Goal: Task Accomplishment & Management: Complete application form

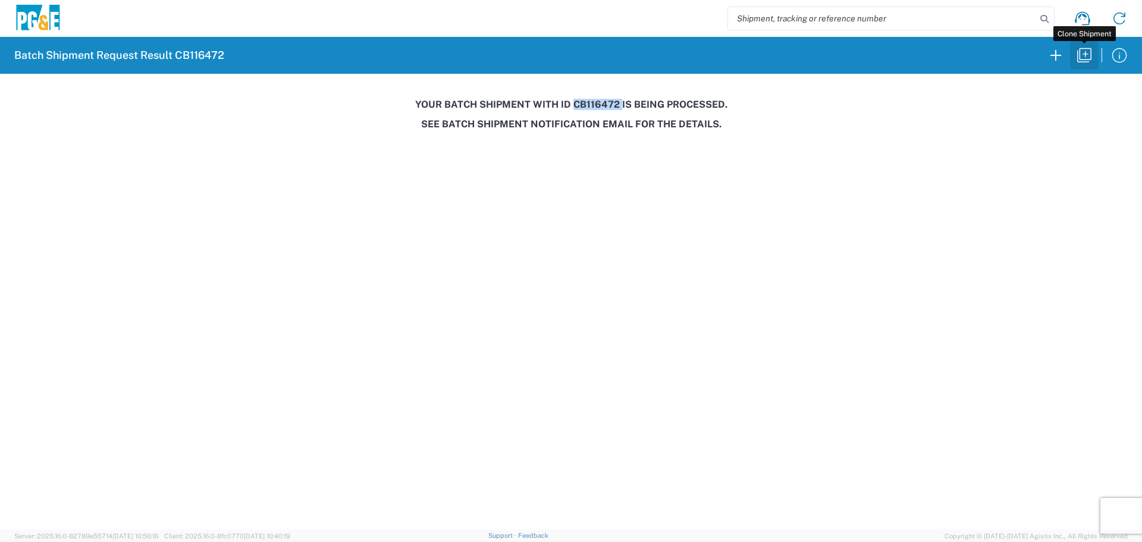
click at [1079, 54] on icon "button" at bounding box center [1084, 55] width 19 height 19
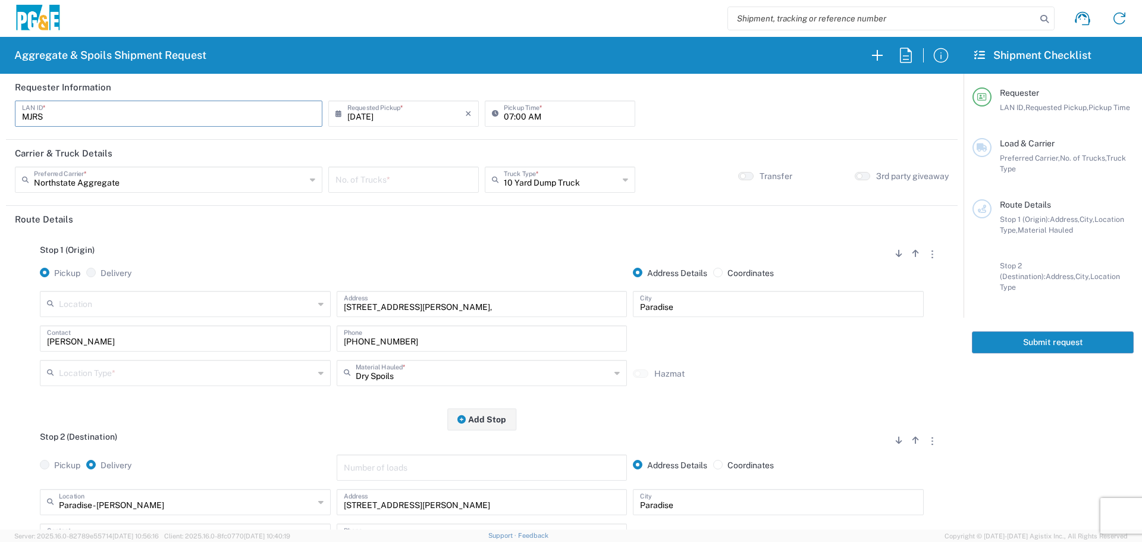
drag, startPoint x: 83, startPoint y: 123, endPoint x: 0, endPoint y: 123, distance: 82.7
click at [0, 123] on form "Requester Information MJRS LAN ID * [DATE] × Requested Pickup * Cancel Apply 07…" at bounding box center [482, 302] width 964 height 456
type input "M2DS"
click at [504, 116] on input "07:00 AM" at bounding box center [566, 112] width 124 height 21
type input "05:30 AM"
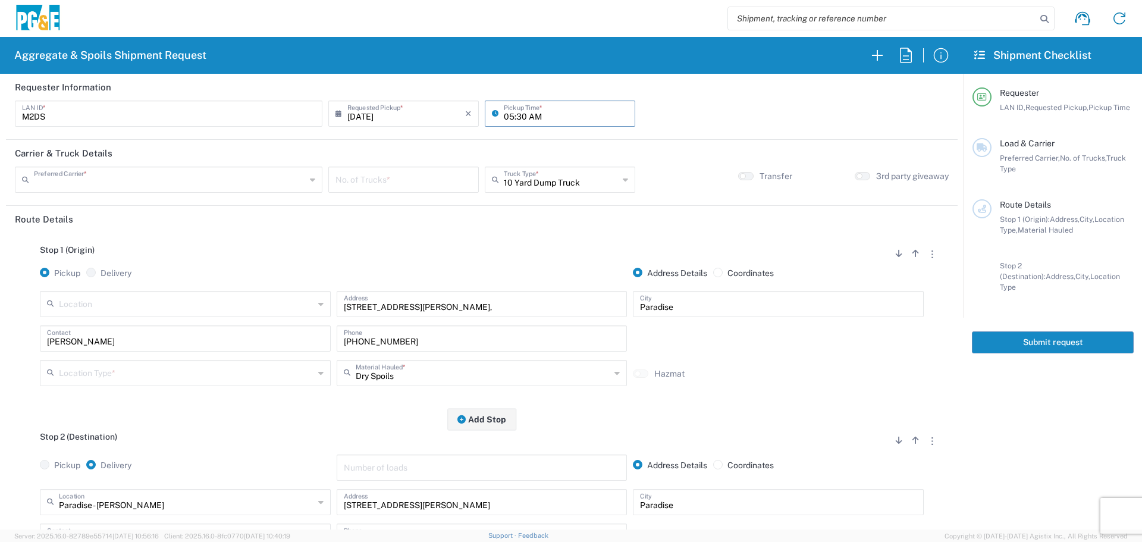
click at [124, 184] on input "text" at bounding box center [170, 178] width 272 height 21
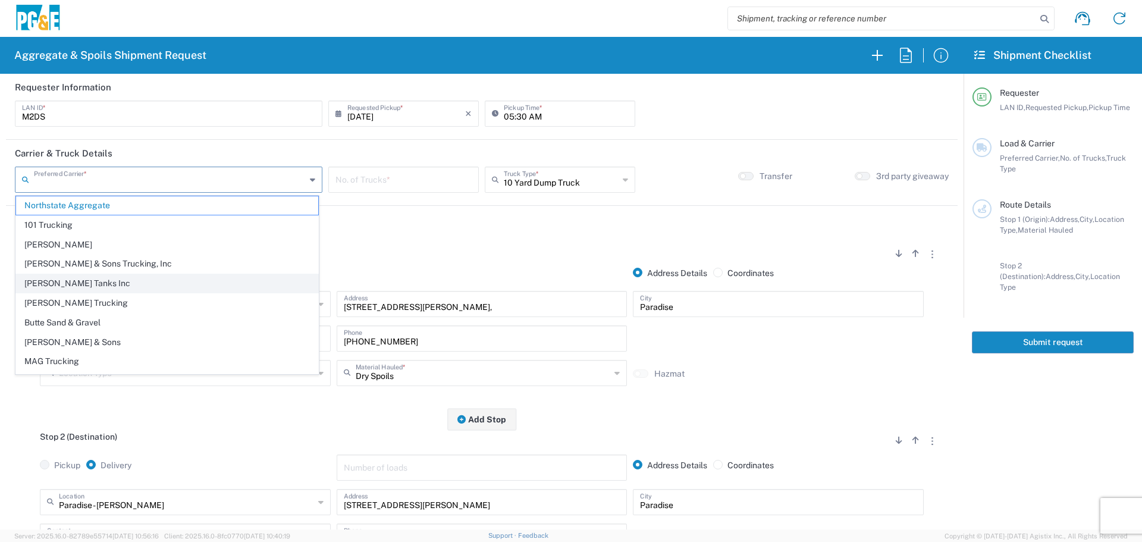
click at [88, 275] on span "[PERSON_NAME] Tanks Inc" at bounding box center [167, 283] width 302 height 18
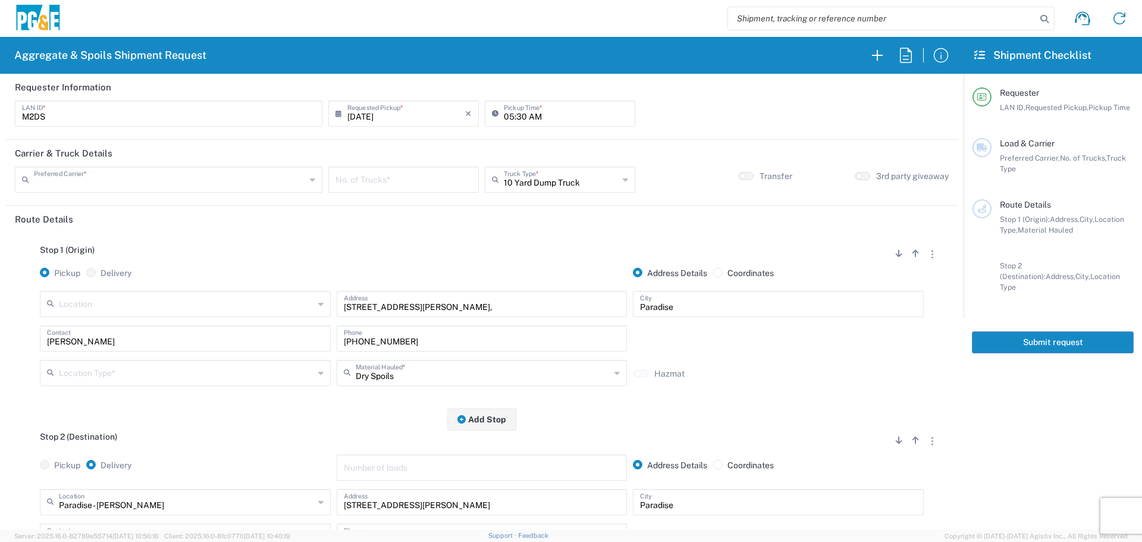
type input "[PERSON_NAME] Tanks Inc"
click at [432, 184] on input "number" at bounding box center [404, 178] width 136 height 21
type input "5"
click at [559, 178] on input "text" at bounding box center [561, 178] width 115 height 21
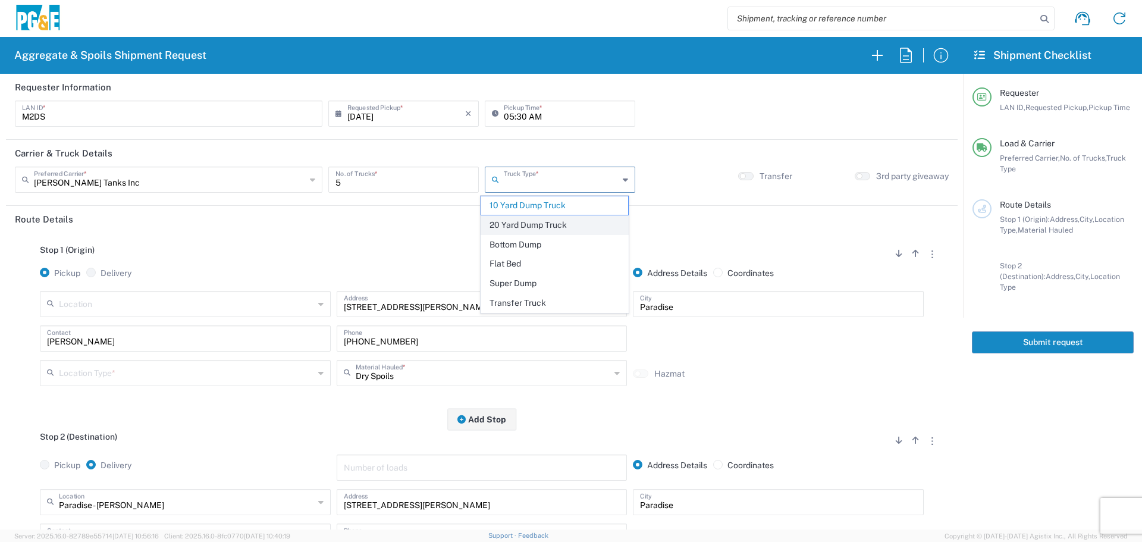
click at [505, 219] on span "20 Yard Dump Truck" at bounding box center [554, 225] width 147 height 18
type input "20 Yard Dump Truck"
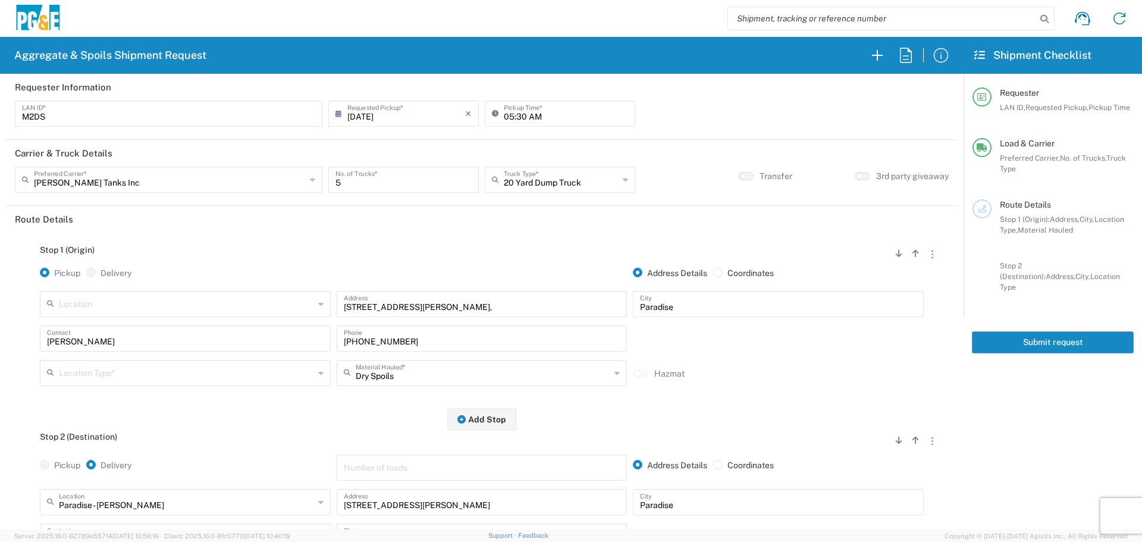
click at [229, 312] on input "text" at bounding box center [186, 303] width 255 height 21
click at [180, 346] on span "[PERSON_NAME] SC" at bounding box center [184, 350] width 285 height 18
type input "[PERSON_NAME] SC"
type input "[STREET_ADDRESS]"
type input "[PERSON_NAME]"
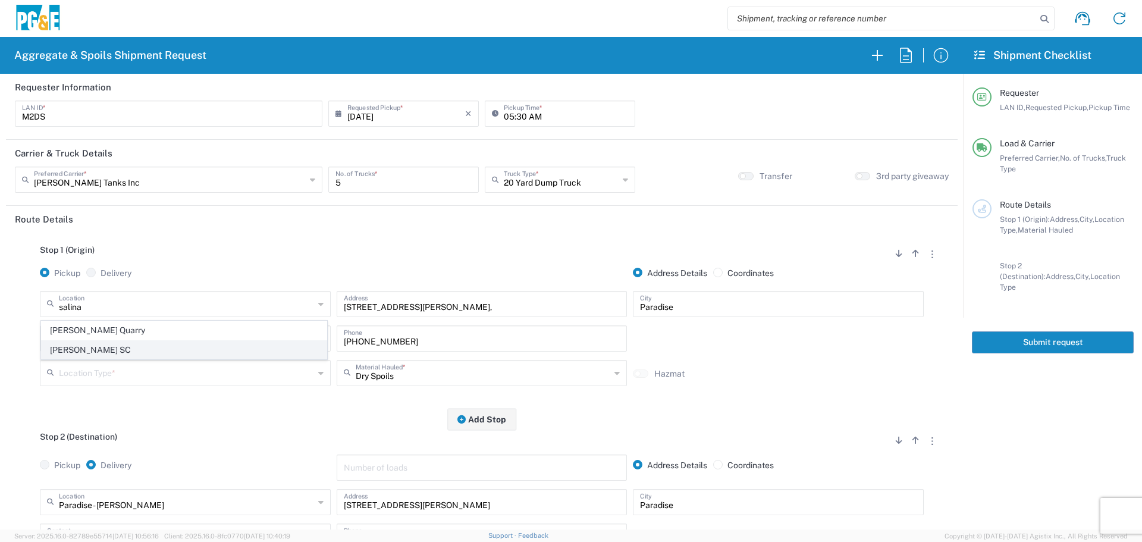
type input "Business No Loading Dock"
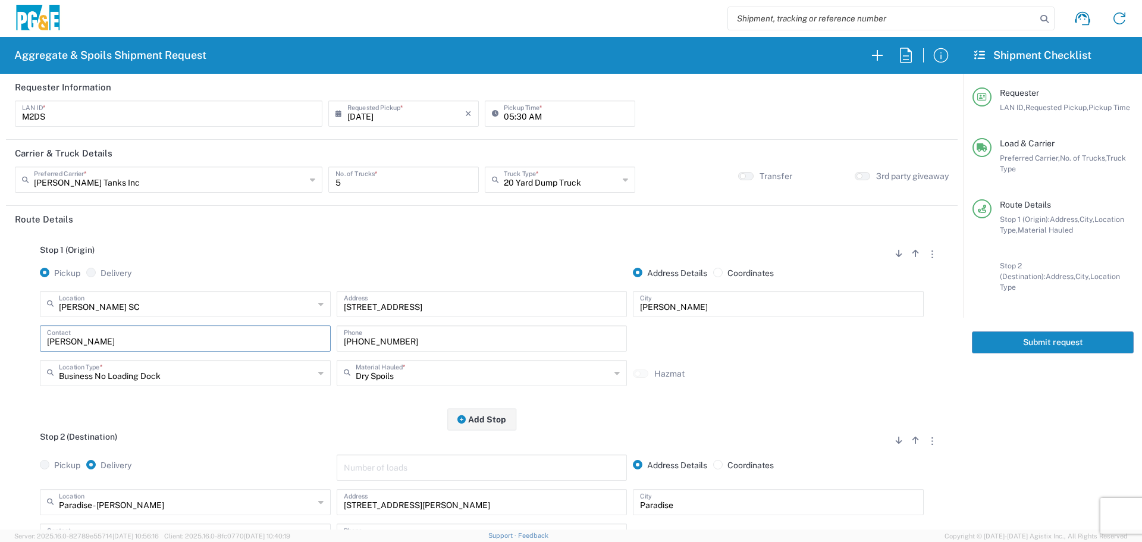
drag, startPoint x: 209, startPoint y: 335, endPoint x: 0, endPoint y: 324, distance: 209.7
click at [0, 324] on form "Requester Information M2DS LAN ID * [DATE] × Requested Pickup * Cancel Apply 05…" at bounding box center [482, 302] width 964 height 456
type input "[PERSON_NAME]"
type input "[PHONE_NUMBER]"
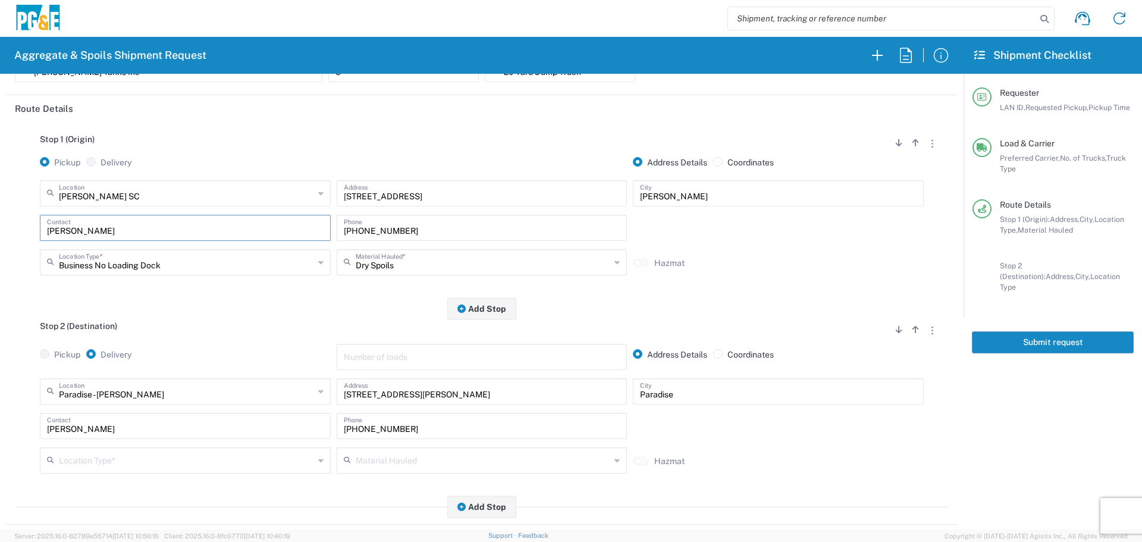
scroll to position [178, 0]
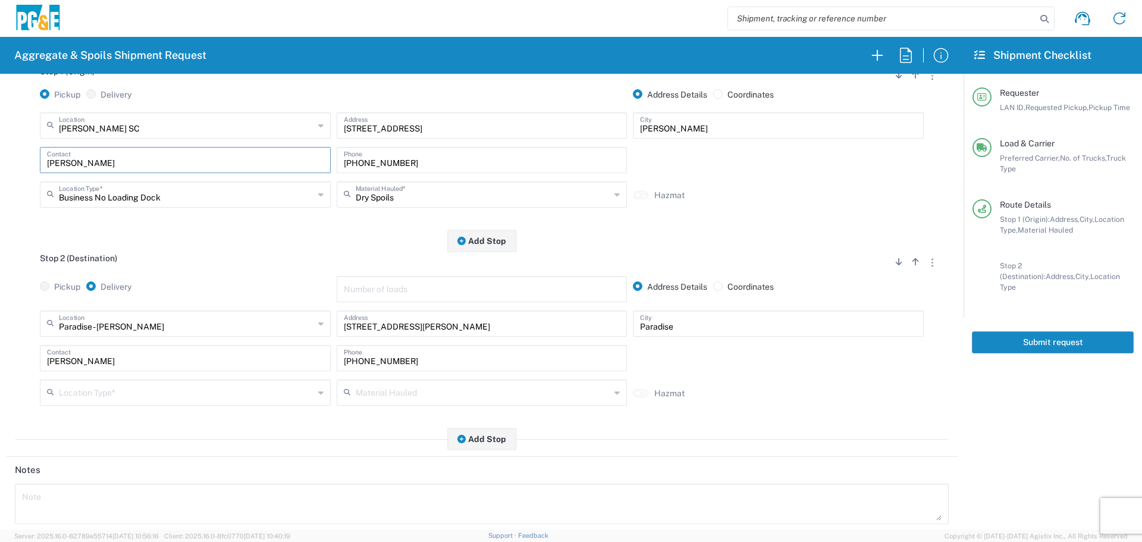
type input "[PERSON_NAME]"
click at [291, 320] on input "text" at bounding box center [186, 322] width 255 height 21
click at [249, 348] on span "Hollister Yard" at bounding box center [184, 351] width 285 height 18
type input "Hollister Yard"
type input "[STREET_ADDRESS]"
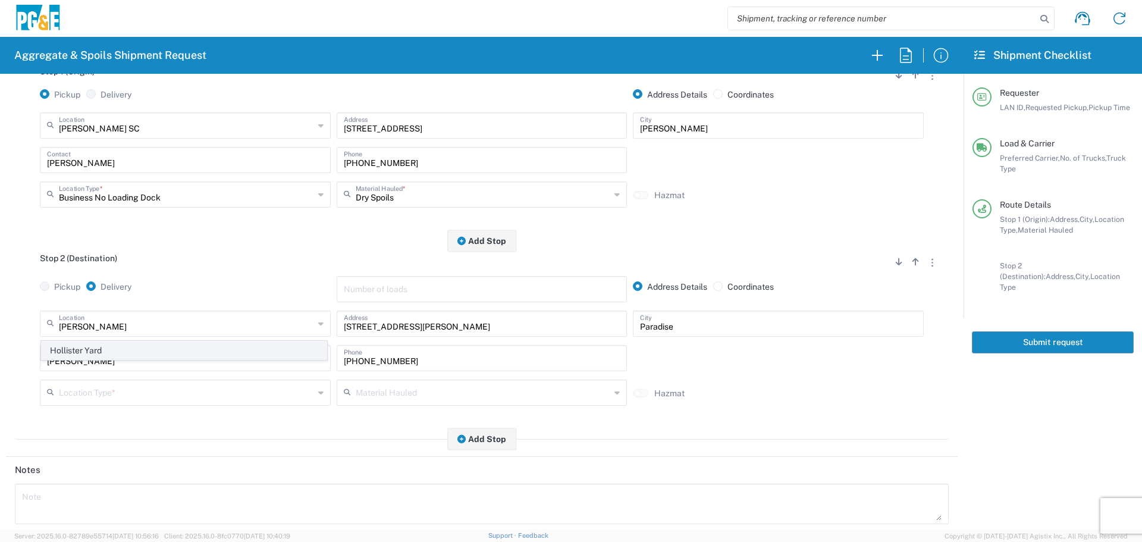
type input "Hollister"
type input "Business No Loading Dock"
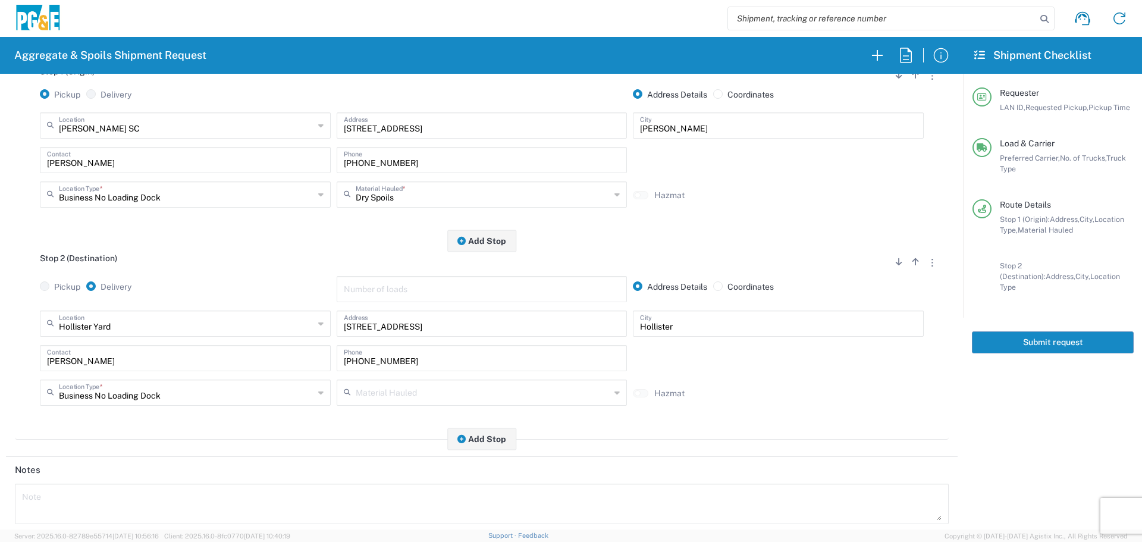
click at [72, 371] on div "[PERSON_NAME] Contact" at bounding box center [185, 358] width 291 height 26
drag, startPoint x: 118, startPoint y: 366, endPoint x: 0, endPoint y: 342, distance: 120.8
click at [0, 342] on form "Requester Information M2DS LAN ID * [DATE] × Requested Pickup * Cancel Apply 05…" at bounding box center [482, 302] width 964 height 456
drag, startPoint x: 415, startPoint y: 358, endPoint x: 303, endPoint y: 362, distance: 112.5
click at [303, 362] on div "Contact [PHONE_NUMBER] Phone" at bounding box center [482, 362] width 890 height 35
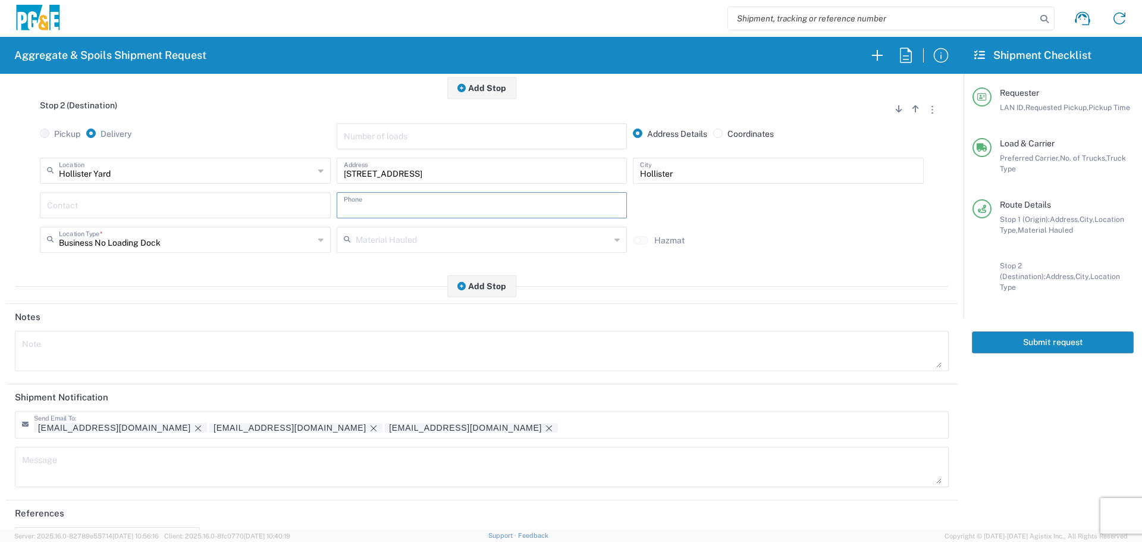
scroll to position [369, 0]
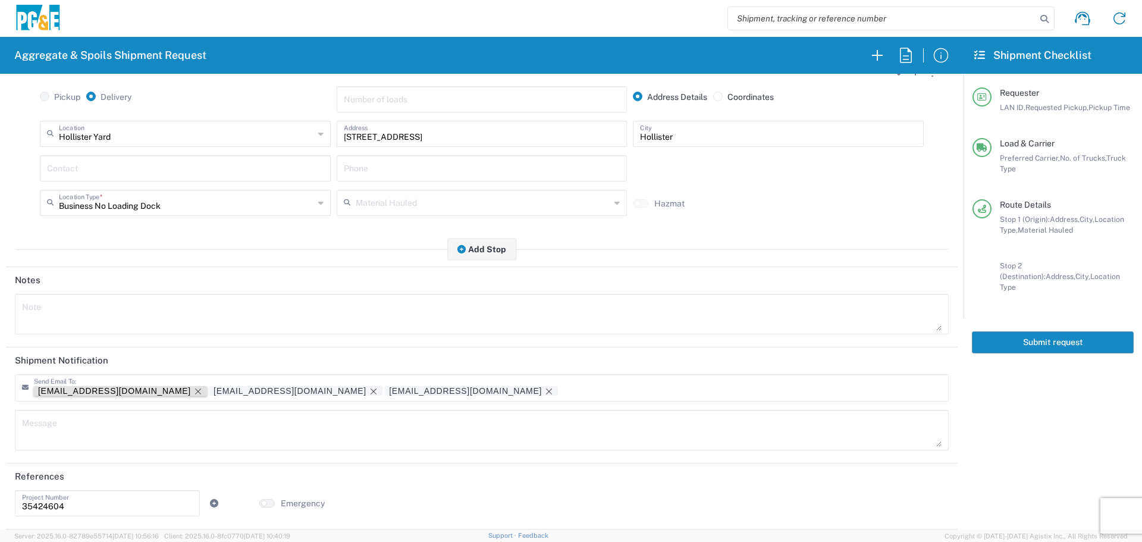
click at [193, 392] on icon "Remove tag" at bounding box center [198, 392] width 10 height 10
drag, startPoint x: 78, startPoint y: 500, endPoint x: 0, endPoint y: 502, distance: 78.0
click at [0, 502] on form "Requester Information M2DS LAN ID * [DATE] × Requested Pickup * Cancel Apply 05…" at bounding box center [482, 302] width 964 height 456
click at [114, 319] on textarea at bounding box center [482, 313] width 920 height 33
drag, startPoint x: 114, startPoint y: 319, endPoint x: 0, endPoint y: 278, distance: 121.4
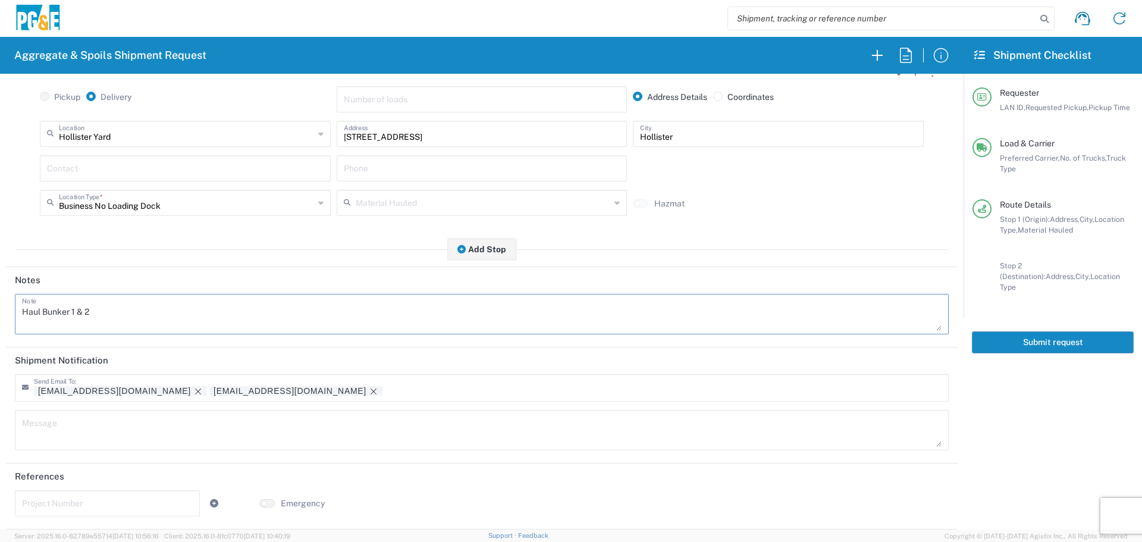
click at [0, 278] on form "Requester Information M2DS LAN ID * [DATE] × Requested Pickup * Cancel Apply 05…" at bounding box center [482, 302] width 964 height 456
type textarea "Haul Bunker 1 & 2"
click at [92, 437] on textarea at bounding box center [482, 429] width 920 height 33
paste textarea "Haul Bunker 1 & 2"
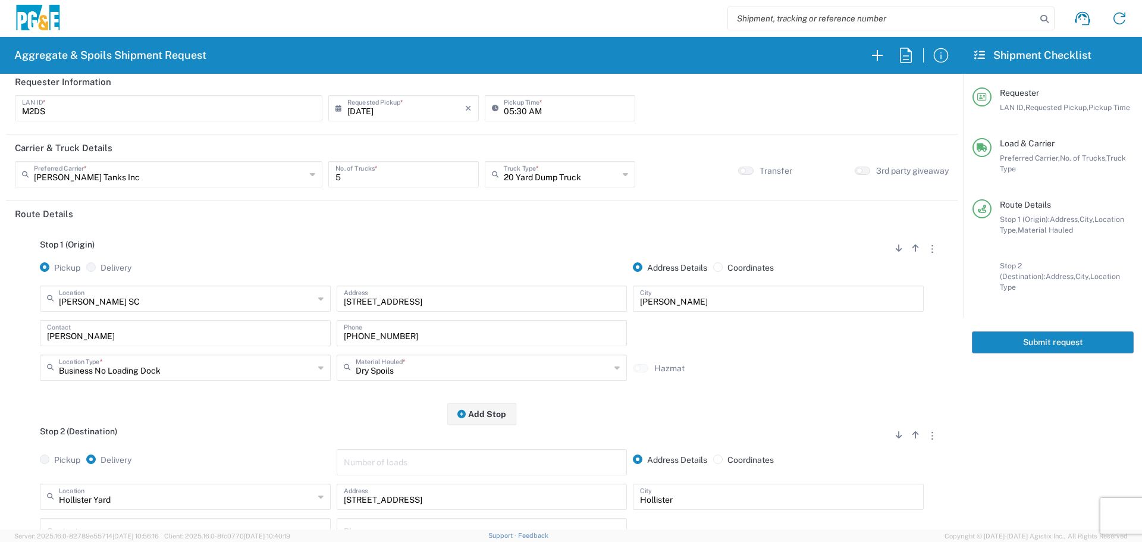
scroll to position [0, 0]
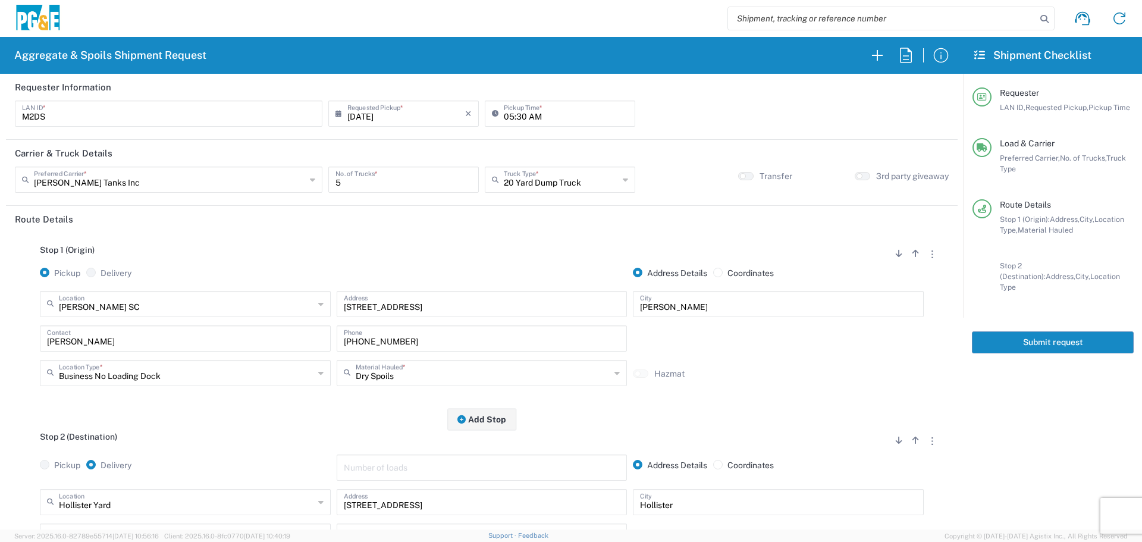
type textarea "Haul Bunker 1 & 2"
click at [1060, 334] on button "Submit request" at bounding box center [1053, 342] width 162 height 22
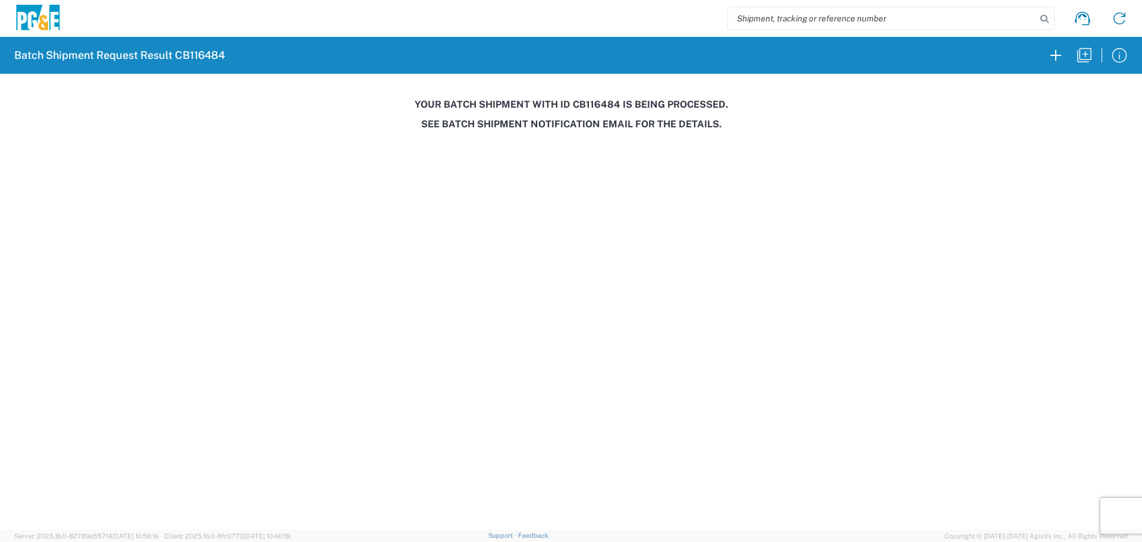
click at [599, 108] on h3 "Your batch shipment with id CB116484 is being processed." at bounding box center [571, 104] width 1126 height 11
copy h3 "CB116484"
